Goal: Task Accomplishment & Management: Manage account settings

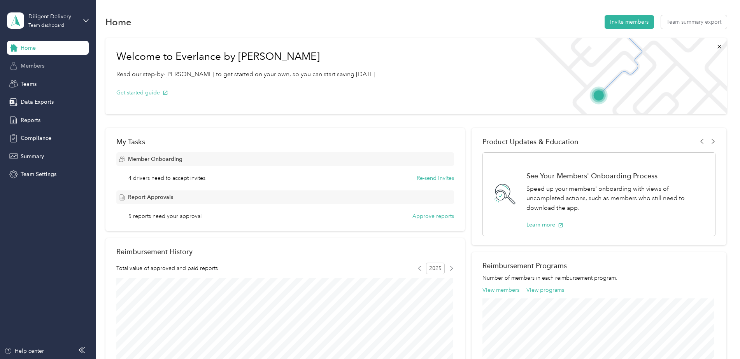
click at [42, 64] on span "Members" at bounding box center [33, 66] width 24 height 8
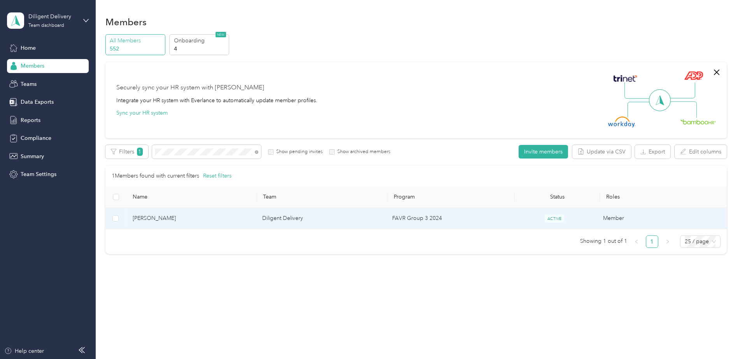
click at [491, 225] on td "FAVR Group 3 2024" at bounding box center [449, 218] width 126 height 21
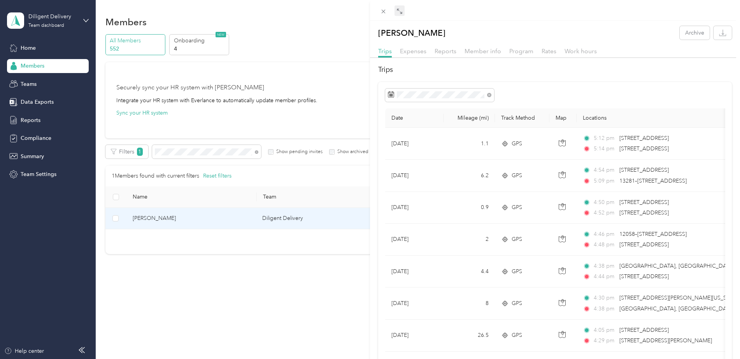
click at [403, 14] on span at bounding box center [399, 10] width 10 height 11
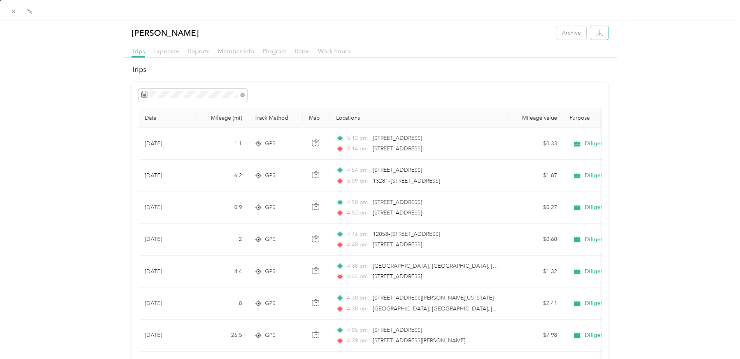
click at [592, 26] on button "button" at bounding box center [599, 33] width 18 height 14
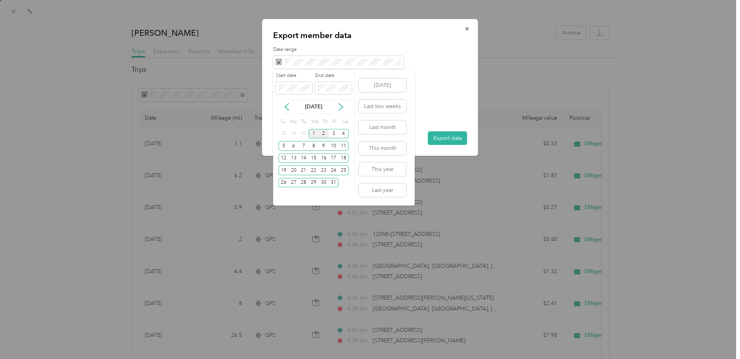
click at [314, 138] on div "1" at bounding box center [313, 134] width 10 height 10
click at [314, 135] on div "1" at bounding box center [313, 134] width 10 height 10
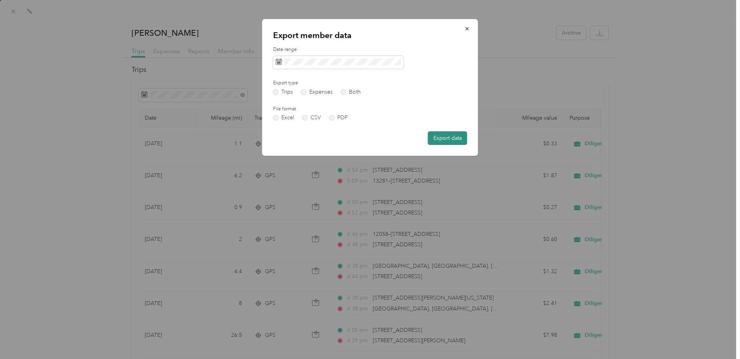
click at [434, 140] on button "Export data" at bounding box center [447, 138] width 39 height 14
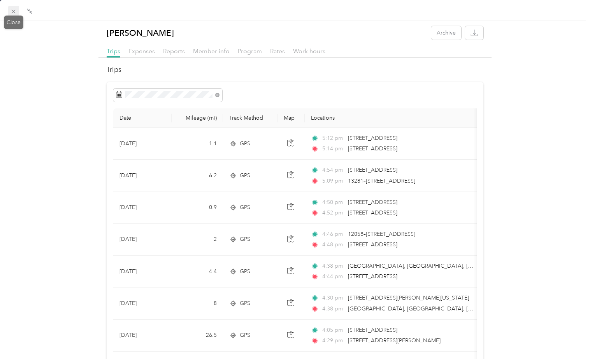
click at [11, 11] on icon at bounding box center [13, 11] width 7 height 7
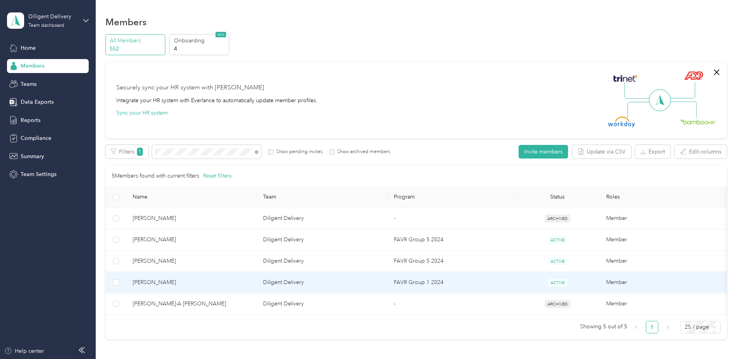
click at [363, 283] on td "Diligent Delivery" at bounding box center [322, 282] width 131 height 21
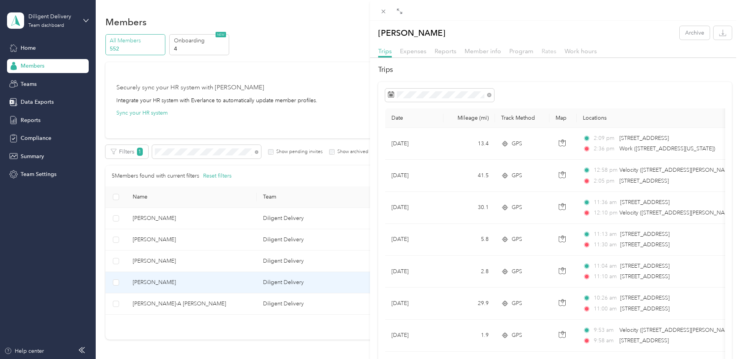
click at [550, 50] on span "Rates" at bounding box center [548, 50] width 15 height 7
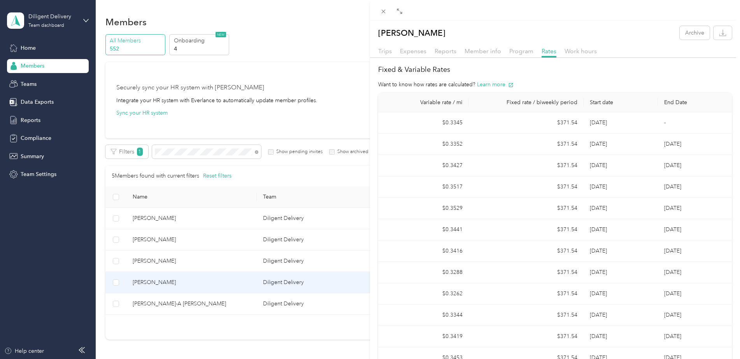
click at [386, 47] on div "Trips" at bounding box center [385, 52] width 14 height 10
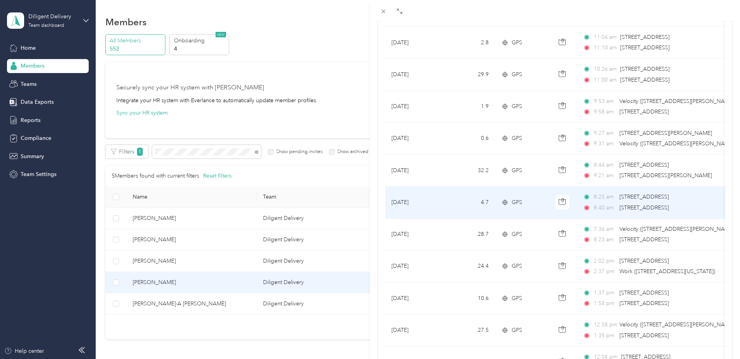
scroll to position [233, 0]
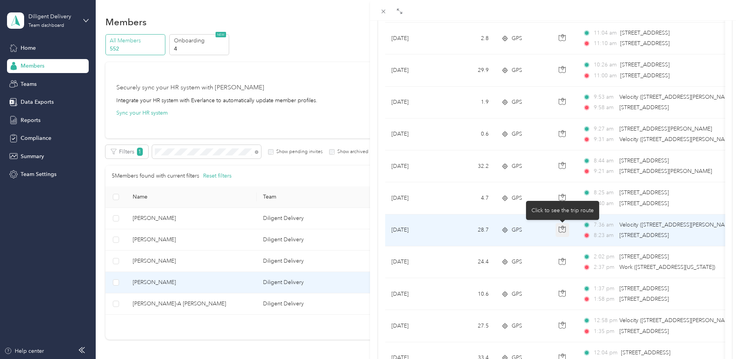
click at [565, 228] on icon "button" at bounding box center [561, 229] width 7 height 7
click at [563, 228] on icon "button" at bounding box center [561, 229] width 7 height 7
click at [516, 230] on span "GPS" at bounding box center [516, 230] width 11 height 9
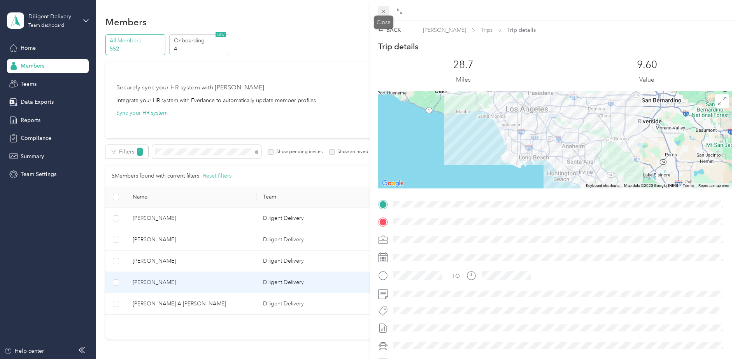
click at [384, 11] on icon at bounding box center [383, 11] width 7 height 7
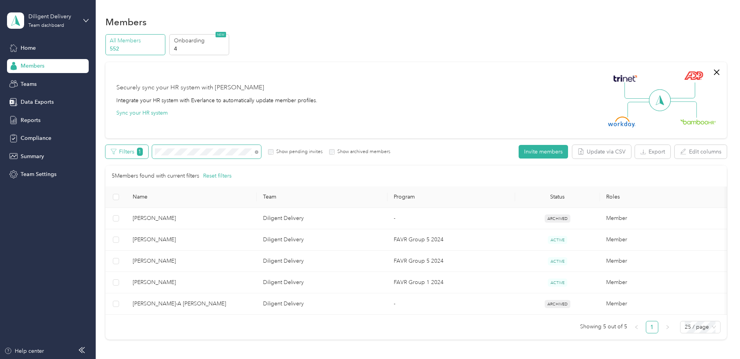
click at [144, 152] on div "Filters 1 Show pending invites Show archived members" at bounding box center [247, 152] width 285 height 14
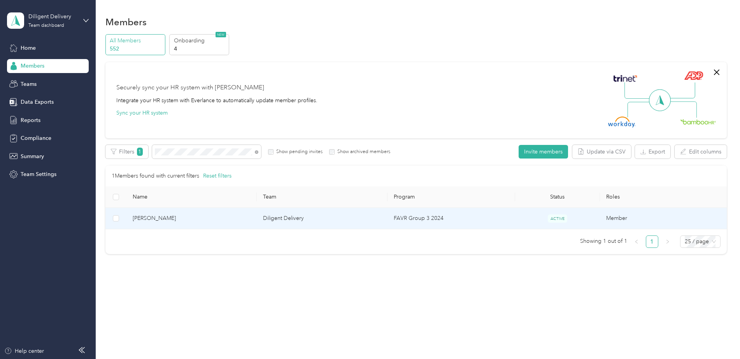
click at [460, 221] on td "FAVR Group 3 2024" at bounding box center [450, 218] width 127 height 21
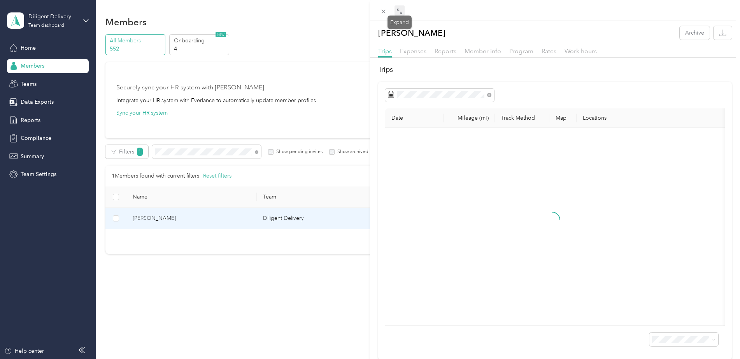
click at [402, 14] on span at bounding box center [399, 10] width 10 height 11
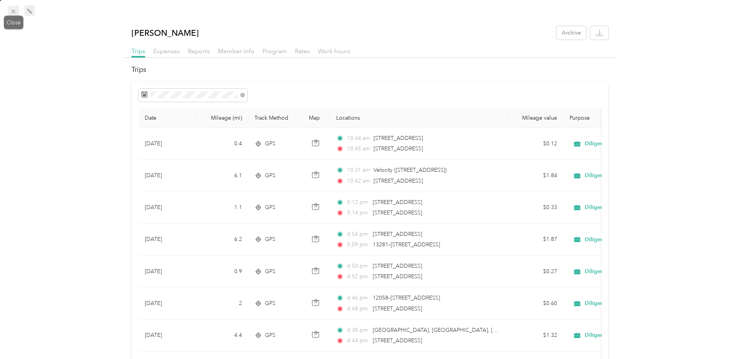
click at [12, 12] on icon at bounding box center [13, 11] width 7 height 7
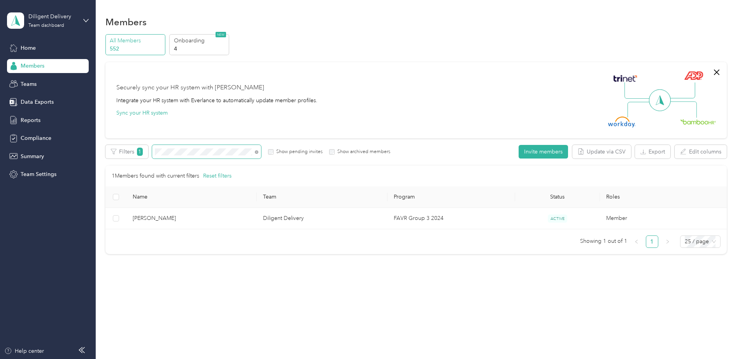
click at [127, 134] on div "All Members 552 Onboarding 4 NEW Securely sync your HR system with Everlance In…" at bounding box center [415, 147] width 621 height 227
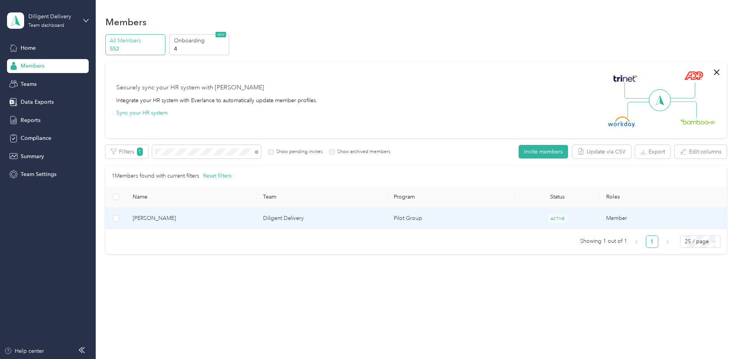
click at [459, 221] on td "Pilot Group" at bounding box center [450, 218] width 127 height 21
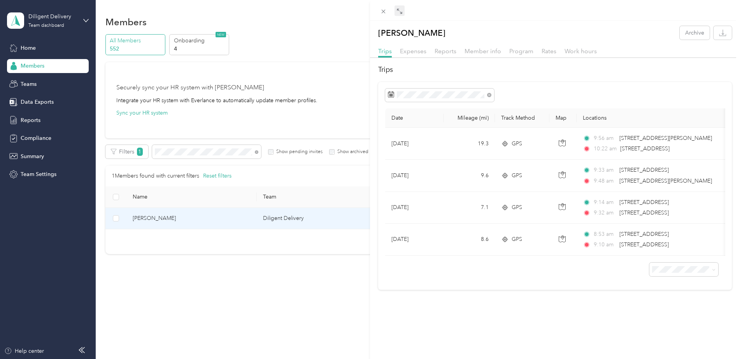
click at [397, 12] on icon at bounding box center [399, 11] width 6 height 6
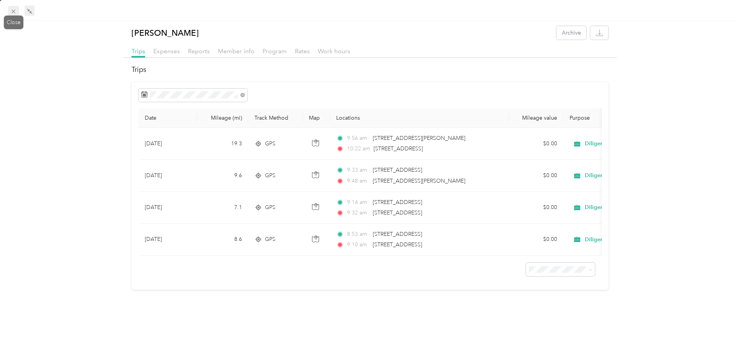
click at [15, 10] on icon at bounding box center [14, 12] width 4 height 4
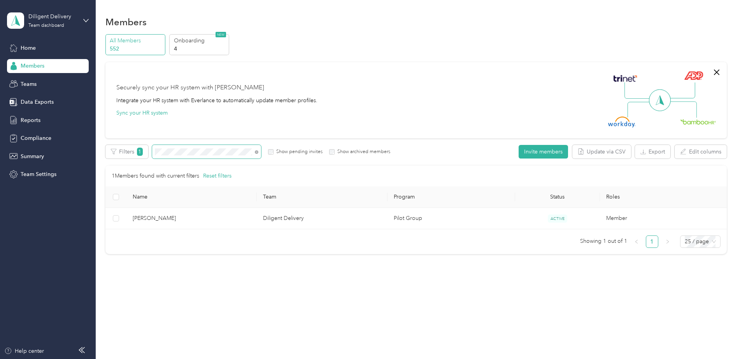
click at [145, 146] on div "Filters 1 Show pending invites Show archived members" at bounding box center [247, 152] width 285 height 14
